Goal: Information Seeking & Learning: Learn about a topic

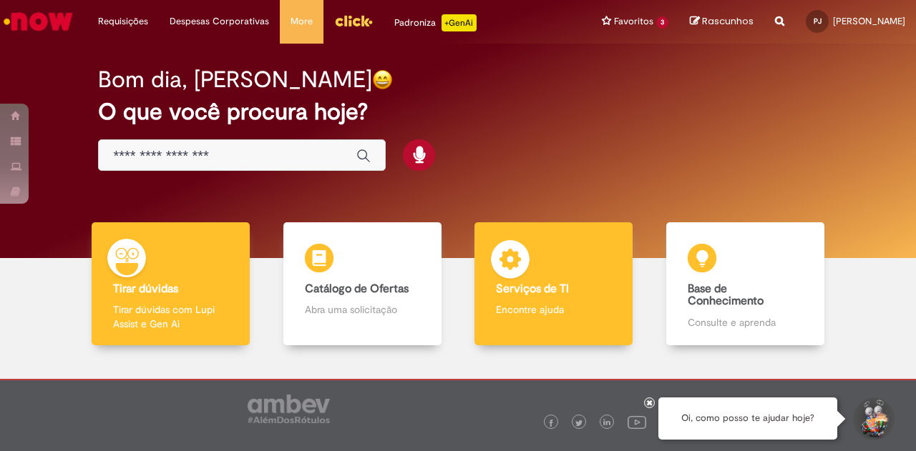
click at [519, 283] on img at bounding box center [510, 261] width 43 height 43
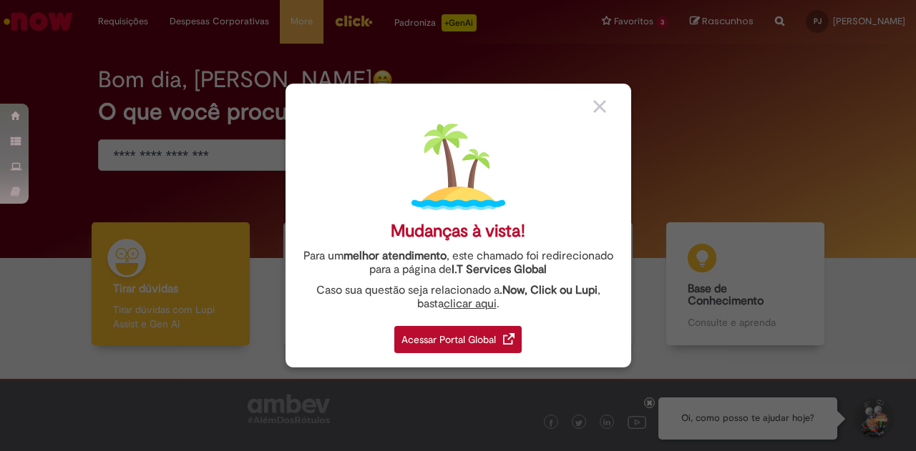
click at [593, 107] on img at bounding box center [599, 106] width 13 height 13
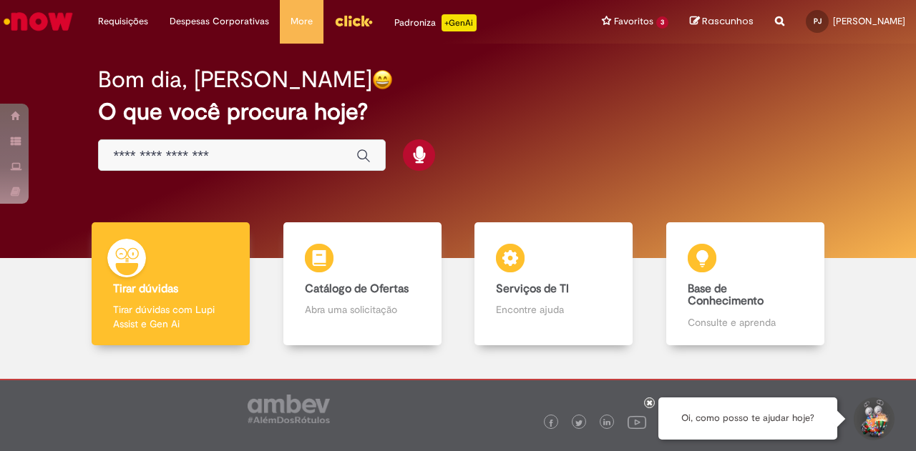
click at [189, 162] on input "Basta digitar aqui" at bounding box center [227, 156] width 229 height 16
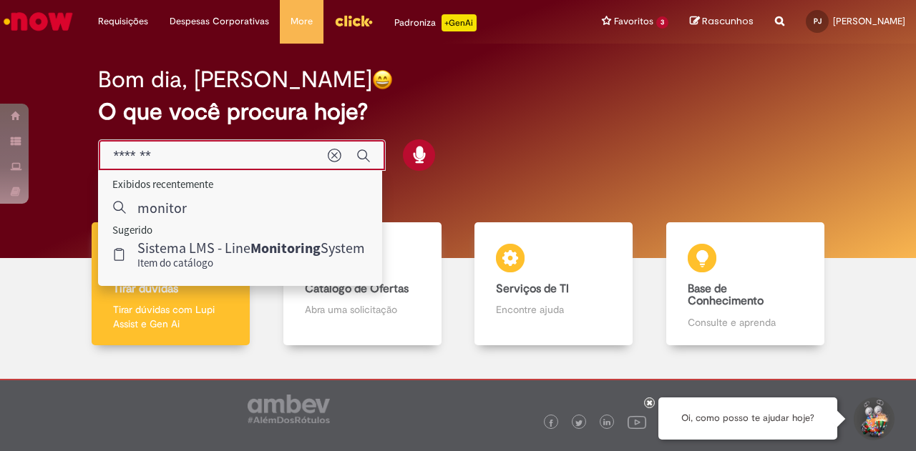
type input "*******"
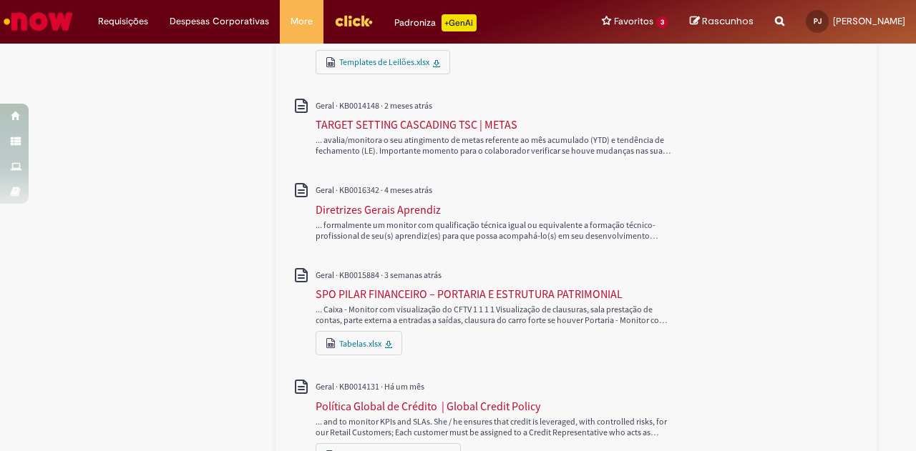
scroll to position [830, 0]
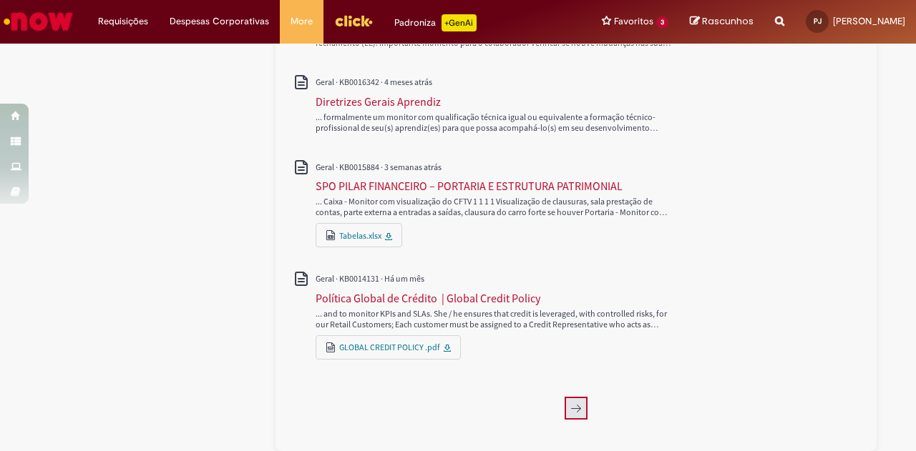
click at [575, 418] on button "Próxima página, 2" at bounding box center [575, 408] width 23 height 23
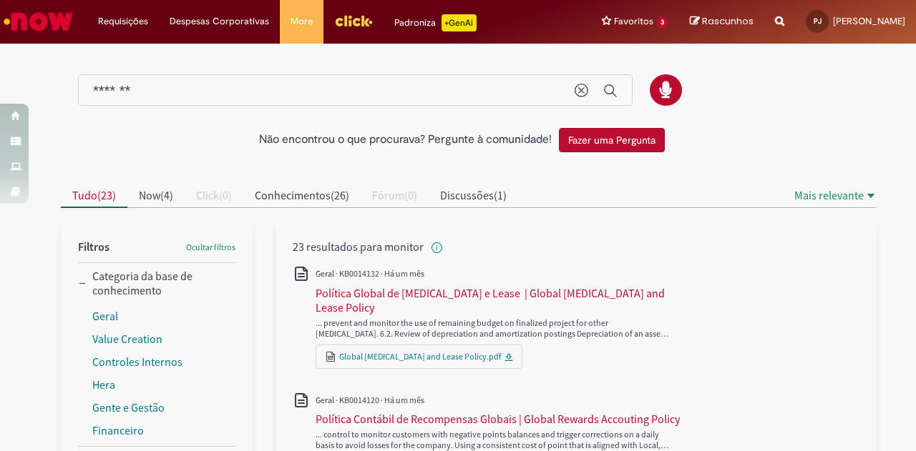
click at [339, 26] on img "Menu Cabeçalho" at bounding box center [353, 20] width 39 height 21
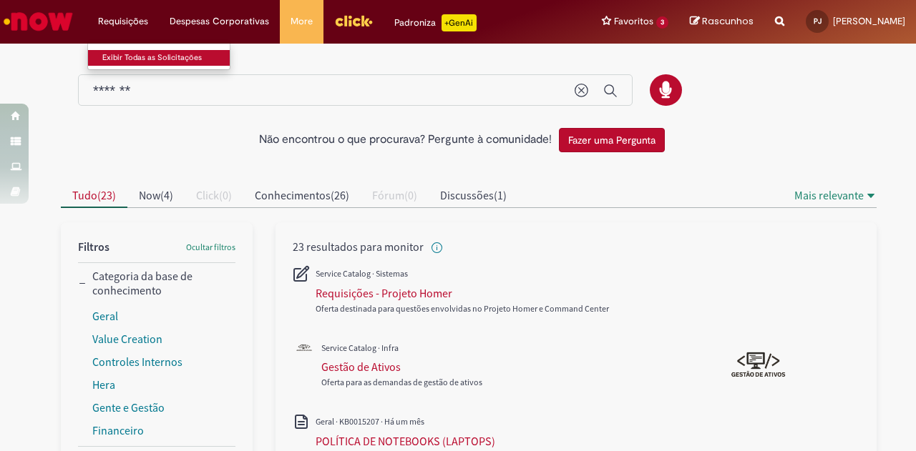
click at [124, 57] on link "Exibir Todas as Solicitações" at bounding box center [166, 58] width 157 height 16
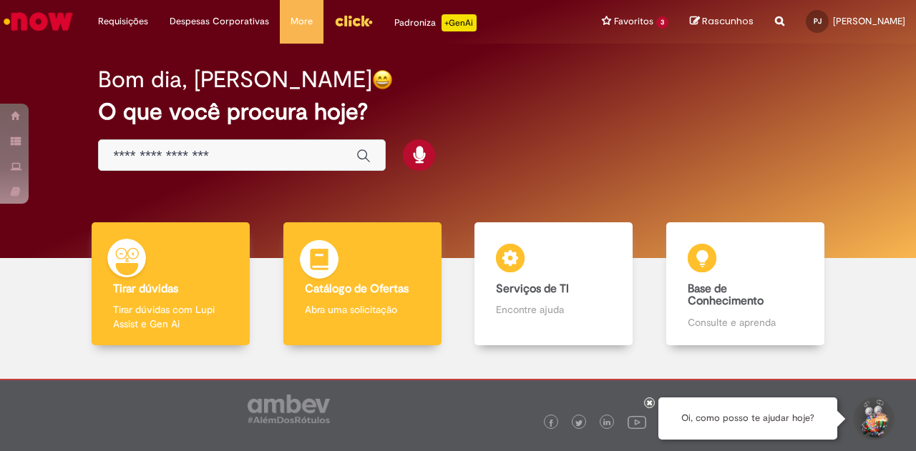
click at [373, 296] on b "Catálogo de Ofertas" at bounding box center [357, 289] width 104 height 14
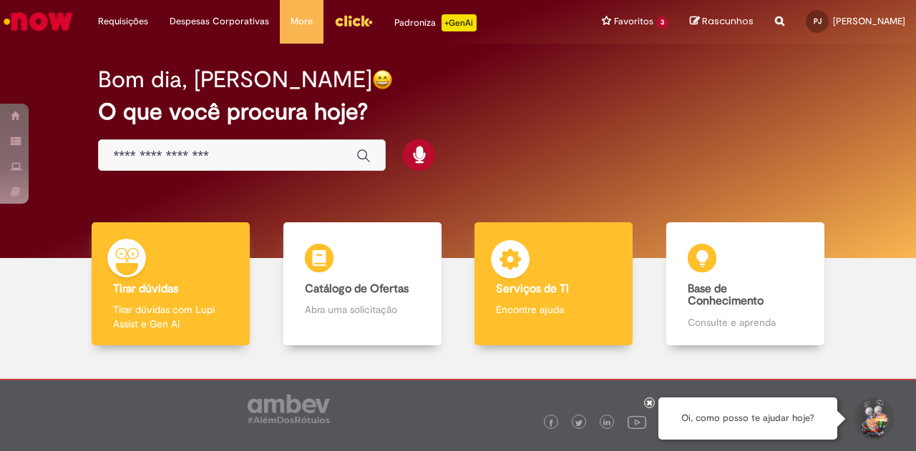
click at [559, 317] on p "Encontre ajuda" at bounding box center [553, 310] width 115 height 14
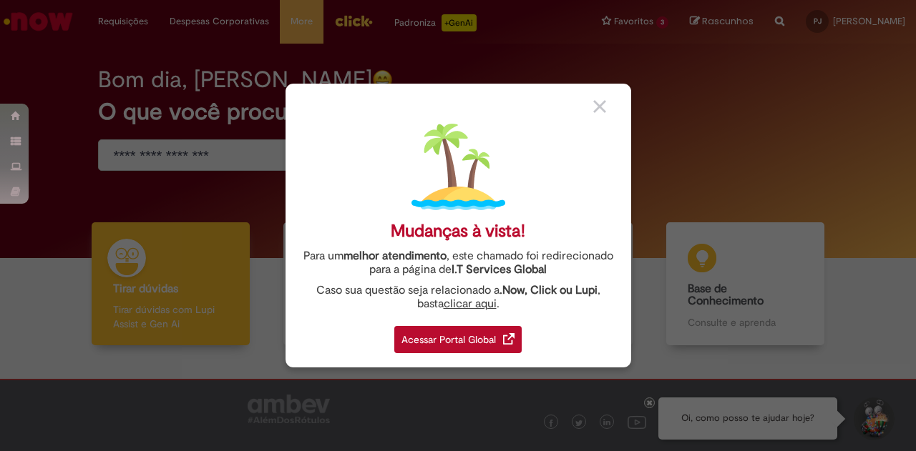
click at [458, 343] on div "Acessar Portal Global" at bounding box center [457, 339] width 127 height 27
